Goal: Answer question/provide support

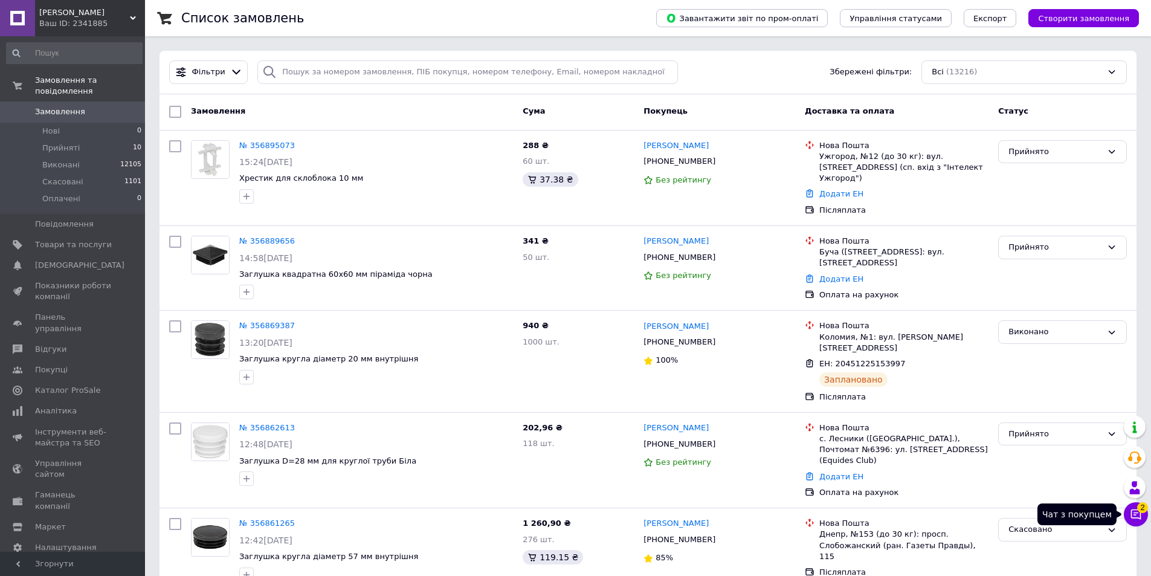
click at [1136, 511] on icon at bounding box center [1136, 514] width 12 height 12
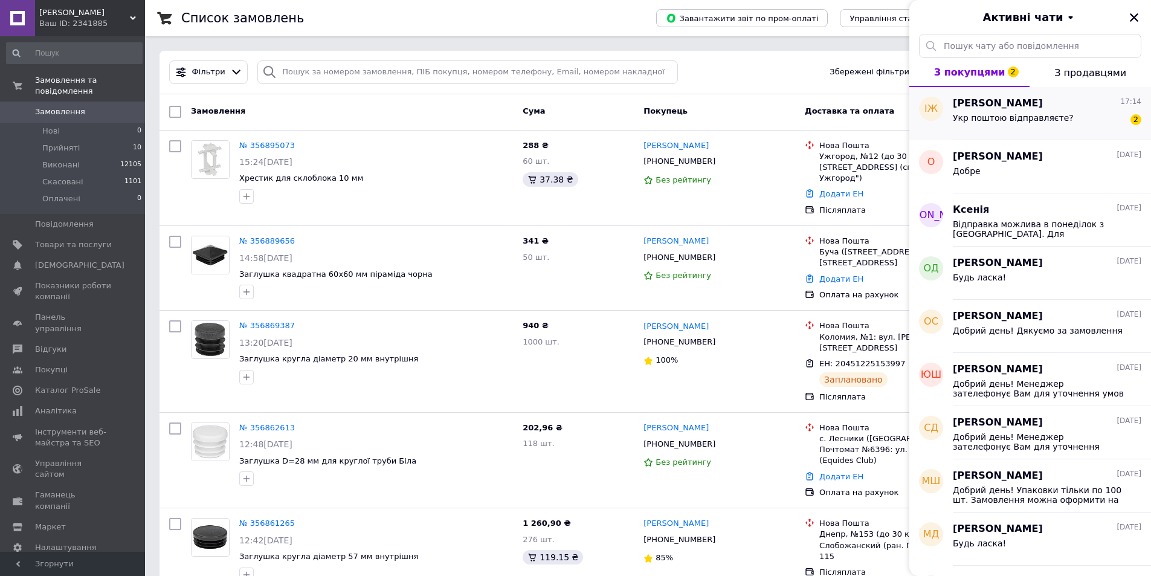
click at [1071, 111] on div "Укр поштою відправляєте? 2" at bounding box center [1047, 120] width 188 height 19
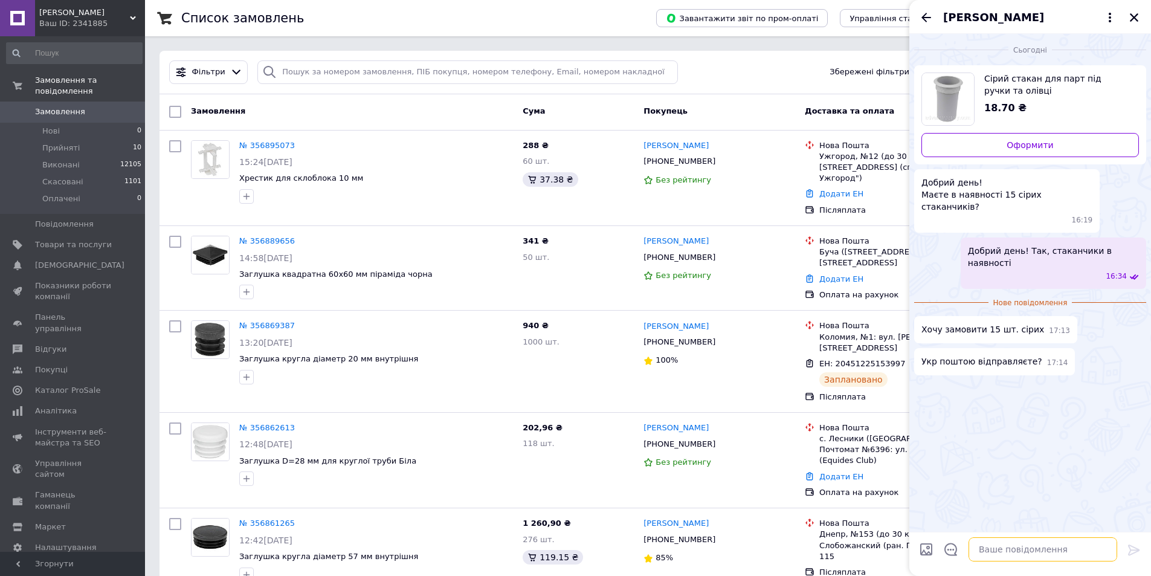
click at [992, 551] on textarea at bounding box center [1042, 549] width 149 height 24
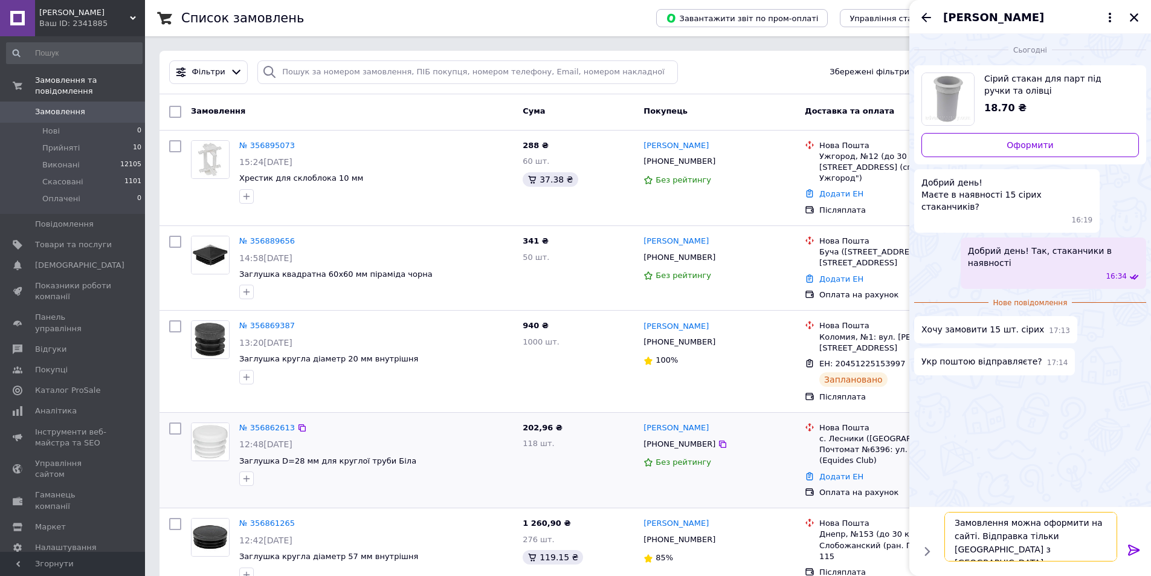
type textarea "Замовлення можна оформити на сайті. Відправка тільки [GEOGRAPHIC_DATA] з [GEOGR…"
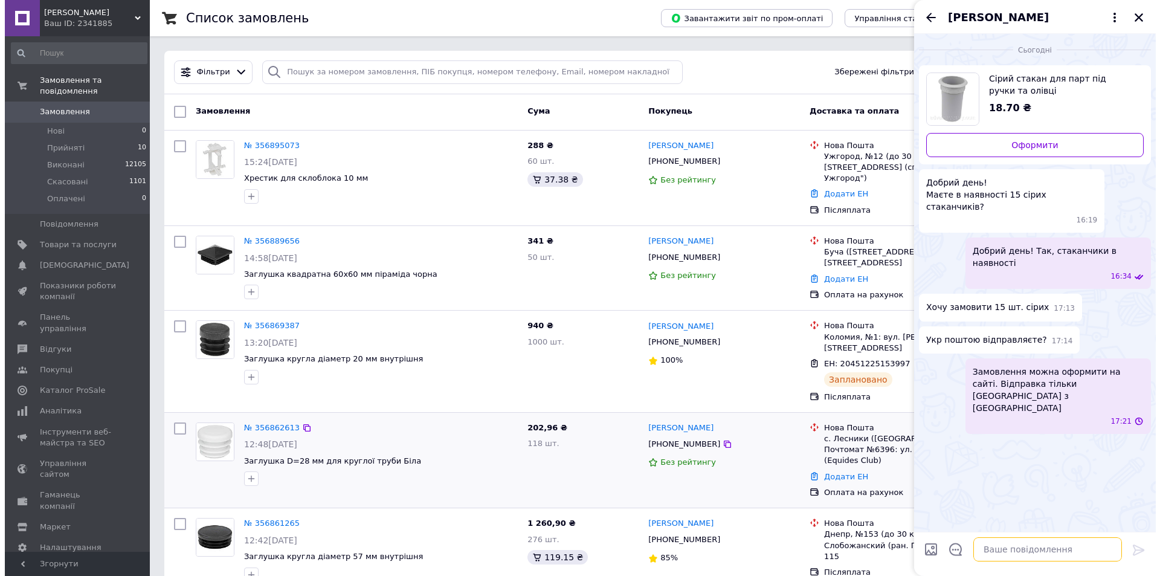
scroll to position [0, 0]
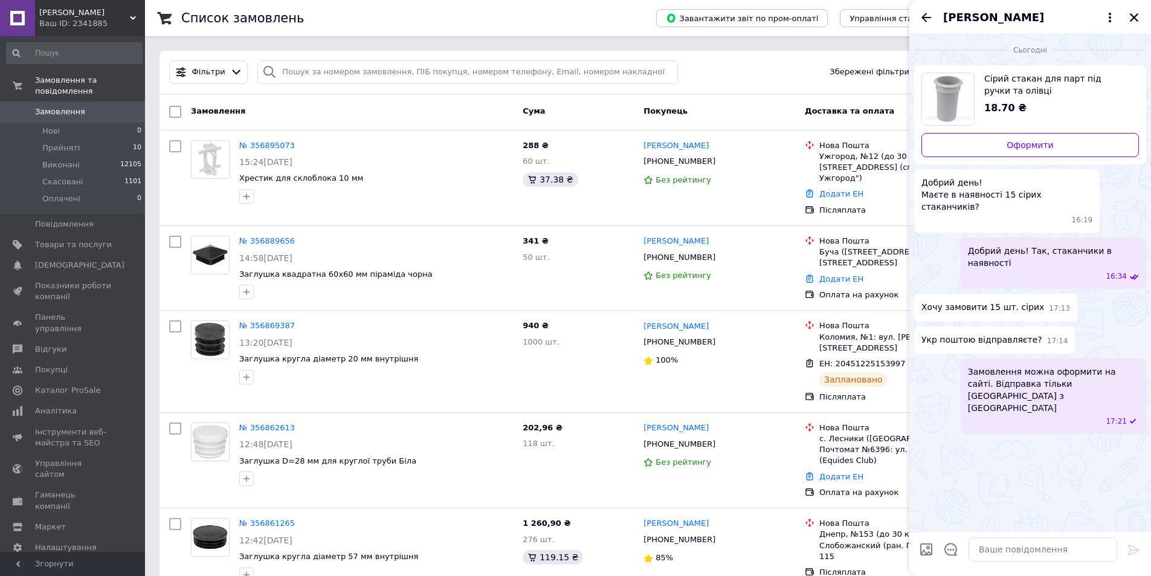
click at [1136, 16] on icon "Закрити" at bounding box center [1134, 17] width 8 height 8
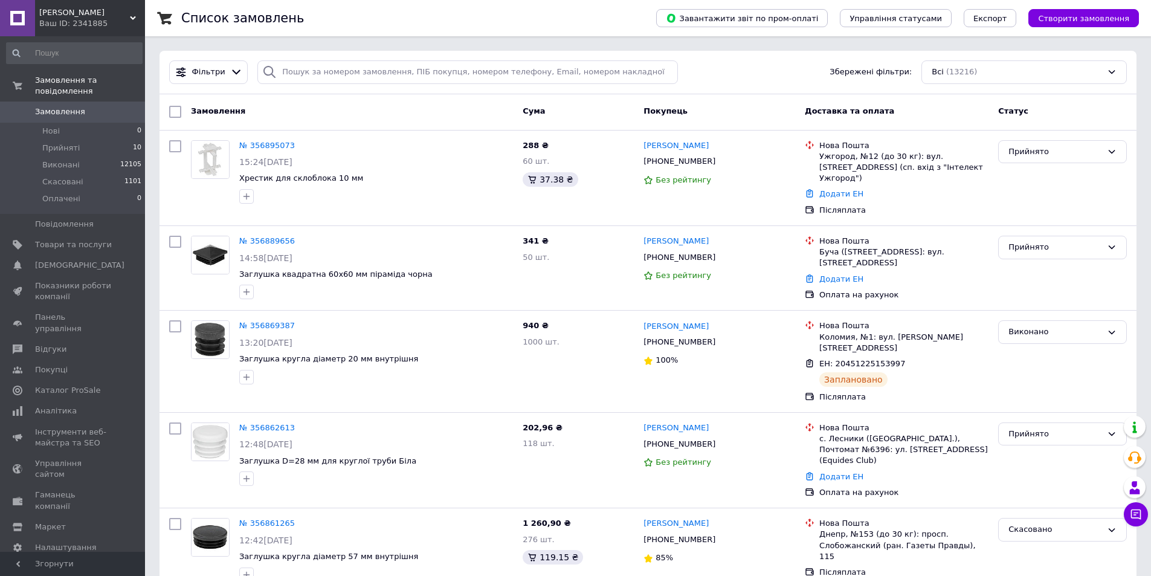
click at [59, 106] on span "Замовлення" at bounding box center [60, 111] width 50 height 11
